Goal: Information Seeking & Learning: Learn about a topic

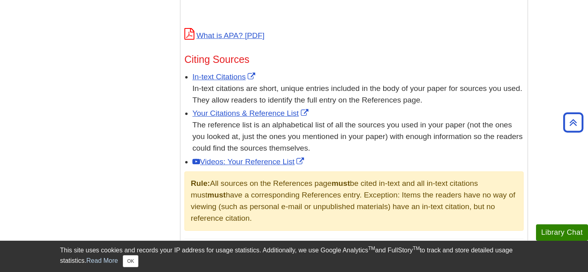
scroll to position [443, 0]
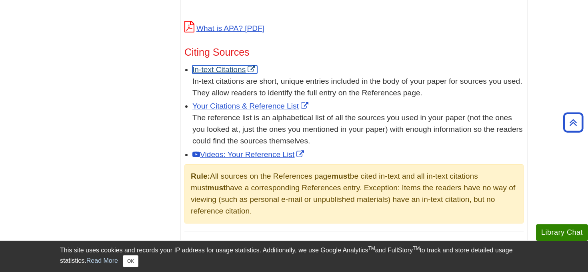
click at [234, 70] on link "In-text Citations" at bounding box center [225, 69] width 65 height 8
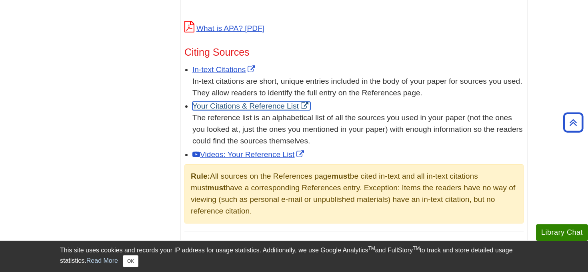
click at [252, 106] on link "Your Citations & Reference List" at bounding box center [252, 106] width 118 height 8
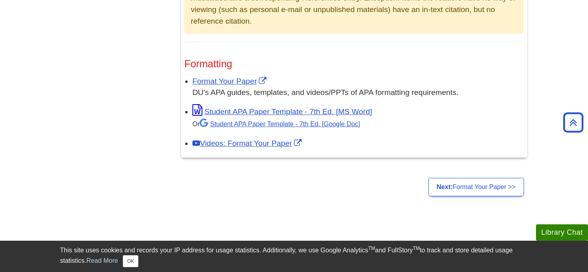
scroll to position [634, 0]
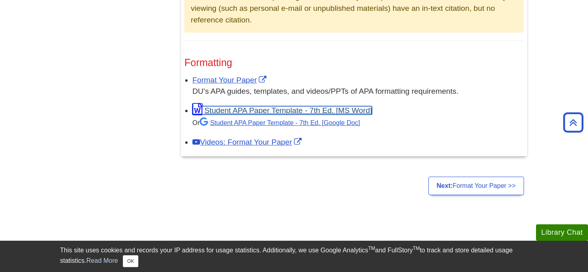
click at [239, 112] on link "Student APA Paper Template - 7th Ed. [MS Word]" at bounding box center [283, 110] width 180 height 8
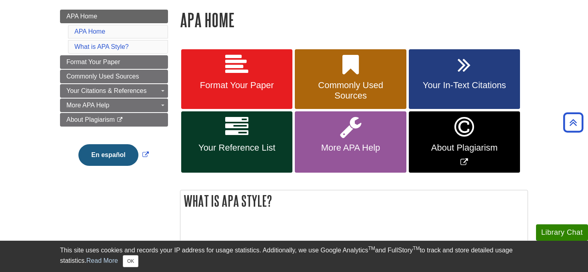
scroll to position [101, 0]
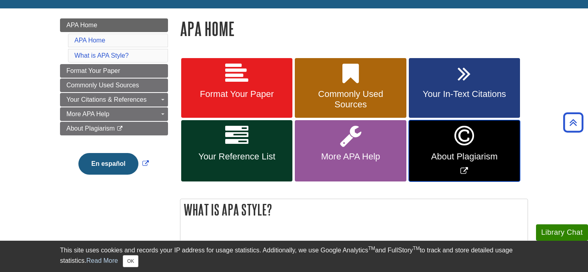
click at [437, 149] on link "About Plagiarism" at bounding box center [464, 150] width 111 height 61
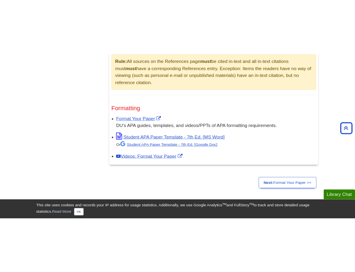
scroll to position [611, 0]
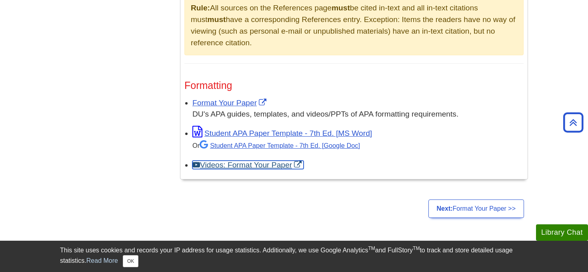
click at [252, 167] on link "Videos: Format Your Paper" at bounding box center [248, 165] width 111 height 8
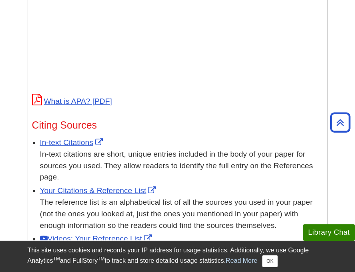
scroll to position [552, 0]
click at [75, 134] on li "In-text Citations In-text citations are short, unique entries included in the b…" at bounding box center [181, 158] width 283 height 48
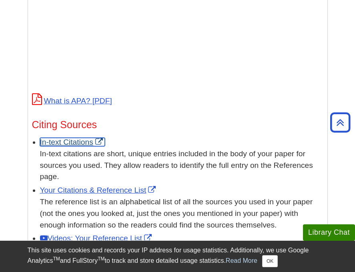
click at [75, 144] on link "In-text Citations" at bounding box center [72, 142] width 65 height 8
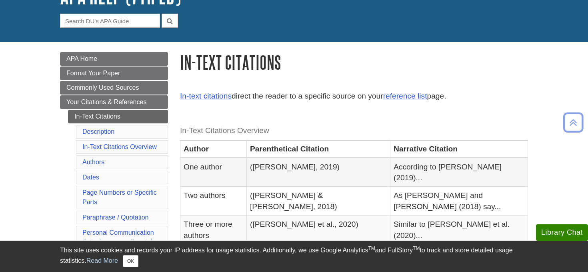
scroll to position [66, 0]
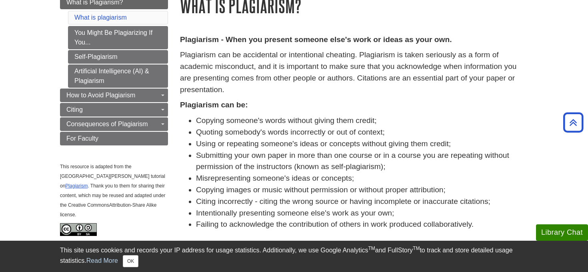
scroll to position [102, 0]
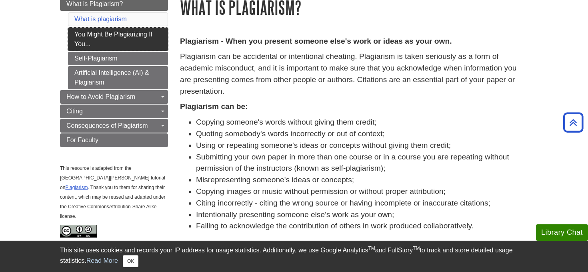
click at [159, 44] on link "You Might Be Plagiarizing If You..." at bounding box center [118, 39] width 100 height 23
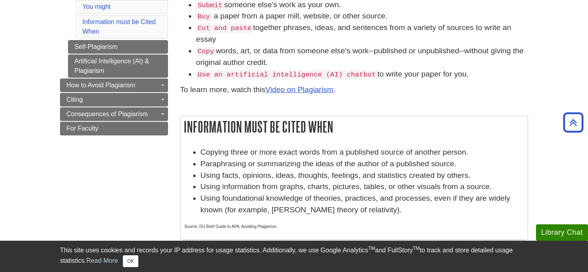
scroll to position [138, 0]
click at [144, 44] on link "Self-Plagiarism" at bounding box center [118, 47] width 100 height 14
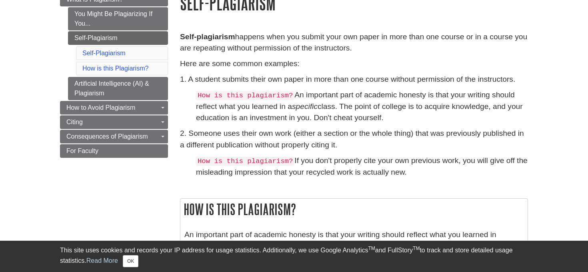
scroll to position [107, 0]
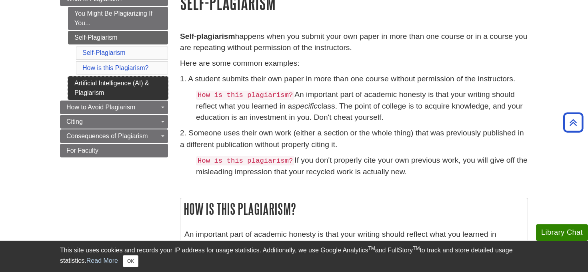
click at [131, 81] on link "Artificial Intelligence (AI) & Plagiarism" at bounding box center [118, 87] width 100 height 23
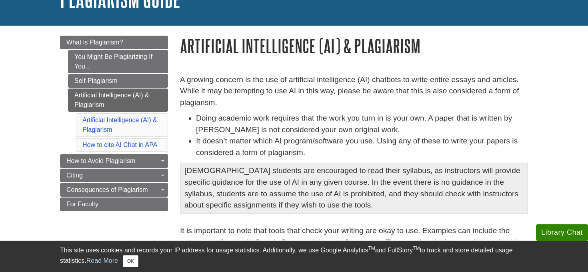
scroll to position [77, 0]
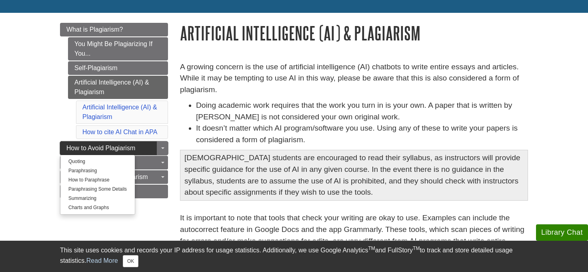
click at [136, 147] on link "How to Avoid Plagiarism" at bounding box center [114, 148] width 108 height 14
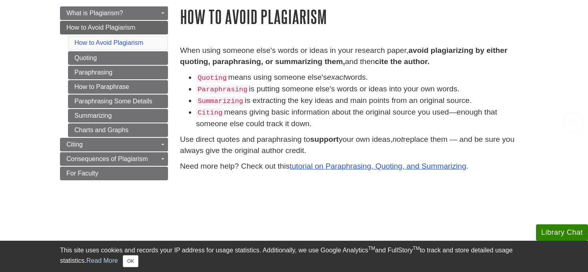
scroll to position [102, 0]
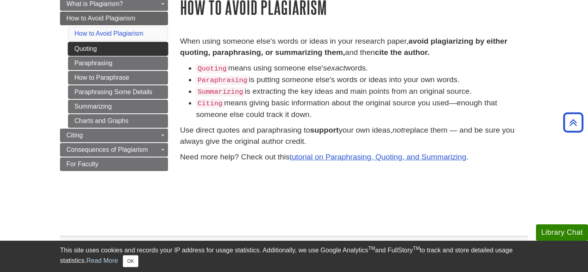
click at [158, 52] on link "Quoting" at bounding box center [118, 49] width 100 height 14
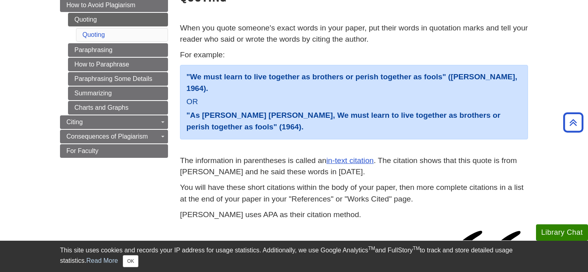
scroll to position [78, 0]
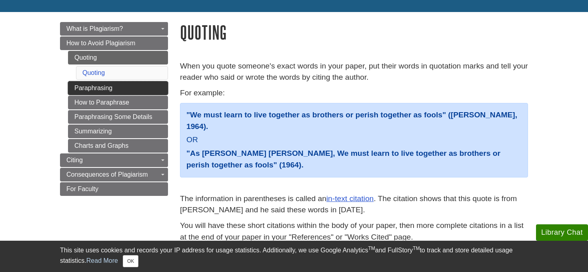
click at [145, 88] on link "Paraphrasing" at bounding box center [118, 88] width 100 height 14
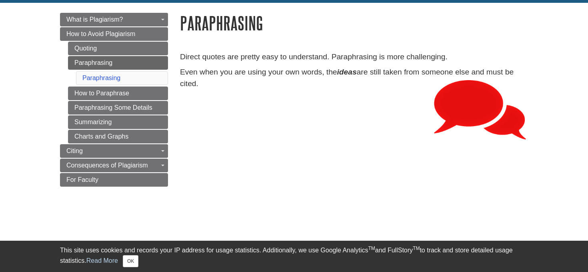
scroll to position [111, 0]
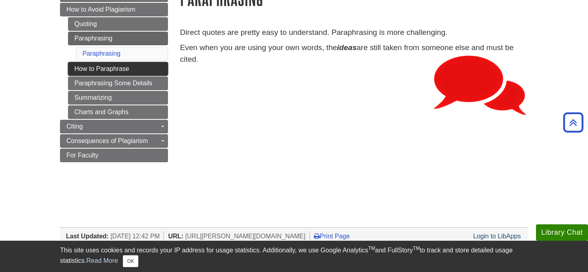
click at [127, 63] on link "How to Paraphrase" at bounding box center [118, 69] width 100 height 14
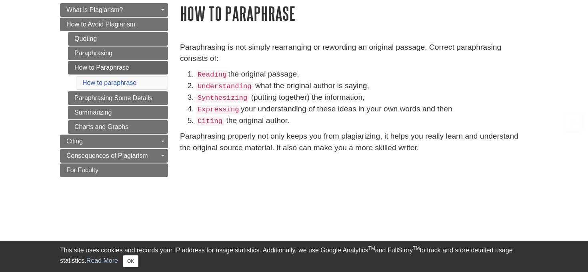
scroll to position [96, 0]
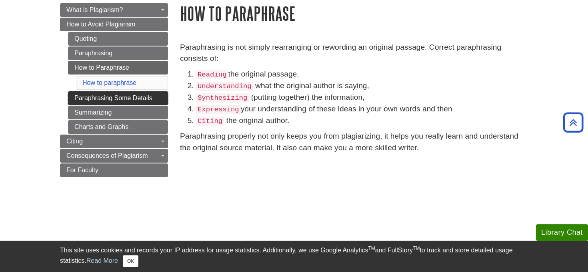
click at [157, 98] on link "Paraphrasing Some Details" at bounding box center [118, 98] width 100 height 14
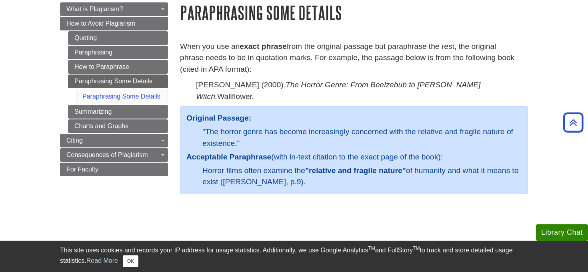
scroll to position [93, 0]
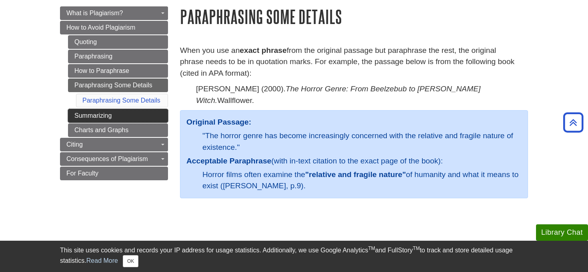
click at [142, 112] on link "Summarizing" at bounding box center [118, 116] width 100 height 14
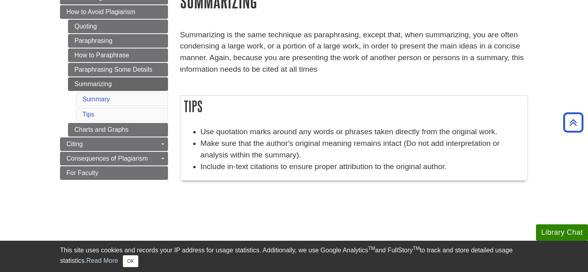
scroll to position [109, 0]
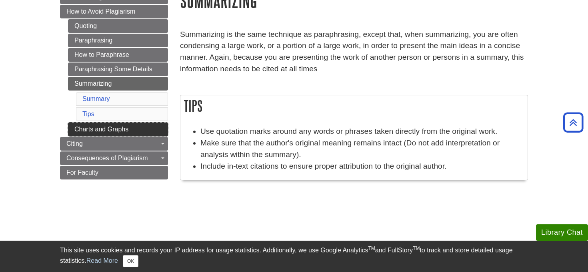
click at [147, 126] on link "Charts and Graphs" at bounding box center [118, 129] width 100 height 14
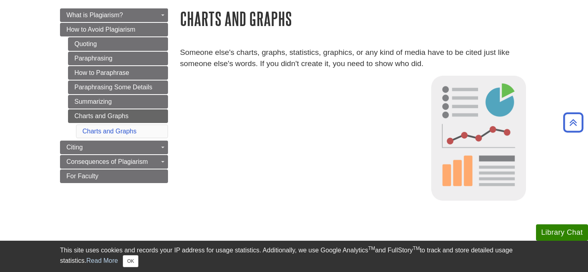
scroll to position [93, 0]
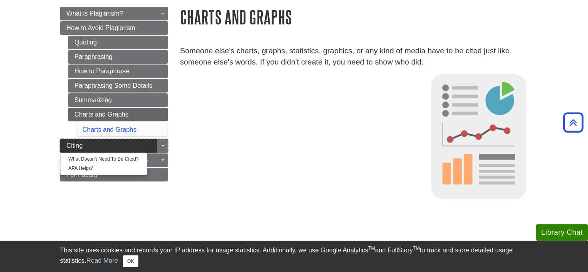
click at [111, 144] on link "Citing" at bounding box center [114, 146] width 108 height 14
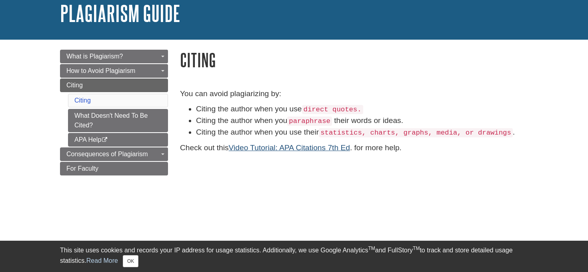
scroll to position [55, 0]
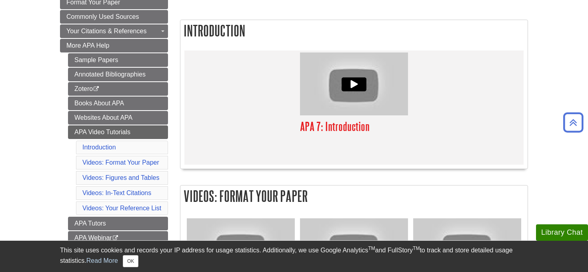
scroll to position [125, 0]
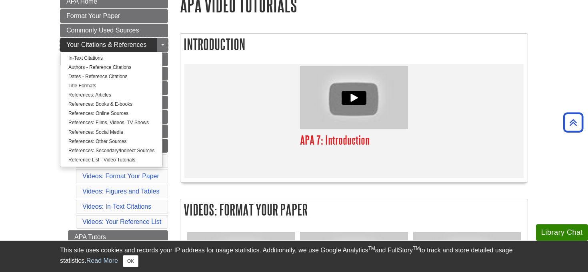
click at [130, 48] on span "Your Citations & References" at bounding box center [106, 44] width 80 height 7
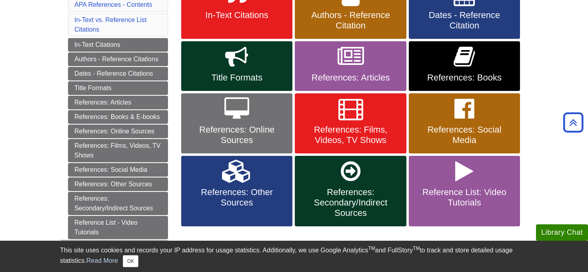
scroll to position [185, 0]
